Goal: Book appointment/travel/reservation

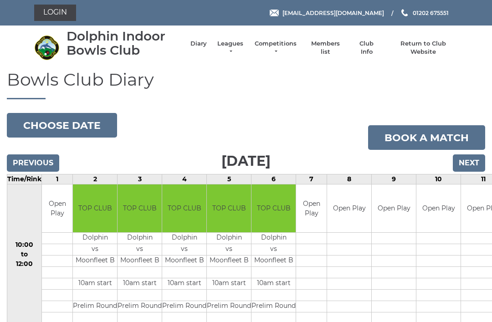
click at [72, 125] on button "Choose date" at bounding box center [62, 125] width 110 height 25
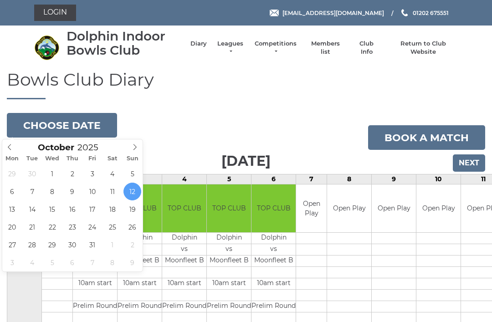
type input "[DATE]"
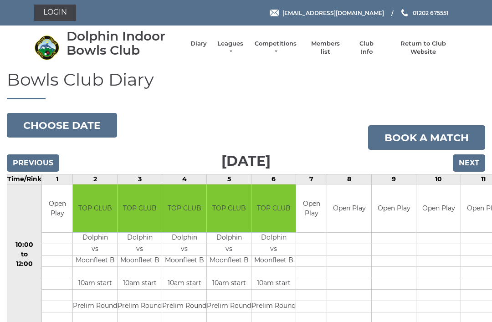
click at [68, 123] on button "Choose date" at bounding box center [62, 125] width 110 height 25
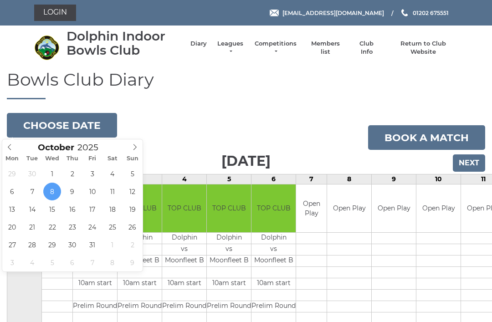
click at [13, 151] on span at bounding box center [9, 145] width 15 height 13
type input "2025-09-27"
